Goal: Book appointment/travel/reservation

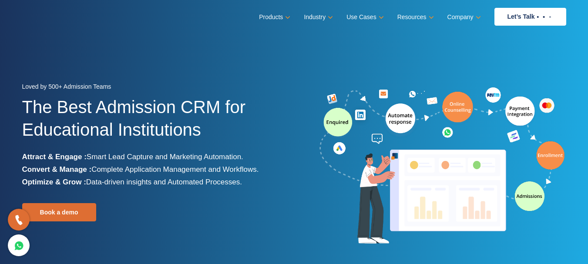
click at [408, 204] on img at bounding box center [442, 166] width 248 height 162
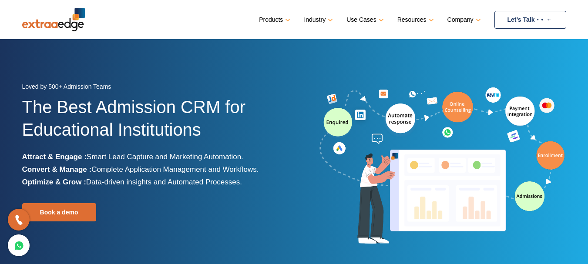
click at [533, 16] on link "Let’s Talk" at bounding box center [531, 20] width 72 height 18
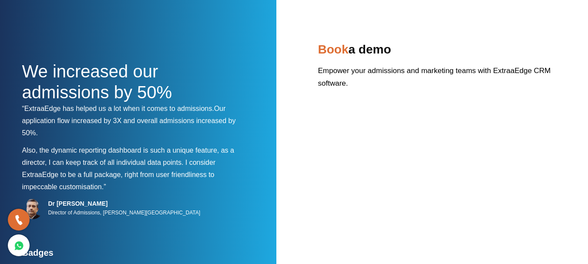
click at [391, 98] on div "We increased our admissions by 50% “ExtraaEdge has helped us a lot when it come…" at bounding box center [294, 201] width 544 height 325
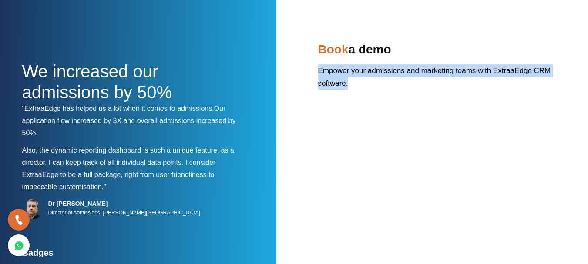
click at [391, 98] on div "We increased our admissions by 50% “ExtraaEdge has helped us a lot when it come…" at bounding box center [294, 201] width 544 height 325
click at [375, 99] on div "We increased our admissions by 50% “ExtraaEdge has helped us a lot when it come…" at bounding box center [294, 201] width 544 height 325
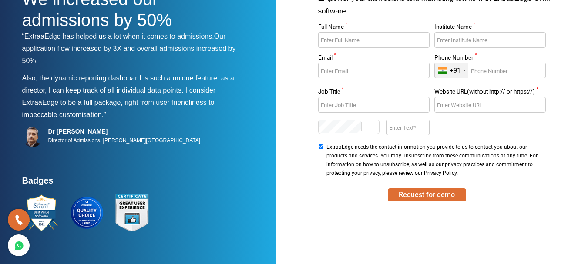
scroll to position [17, 0]
